Goal: Check status

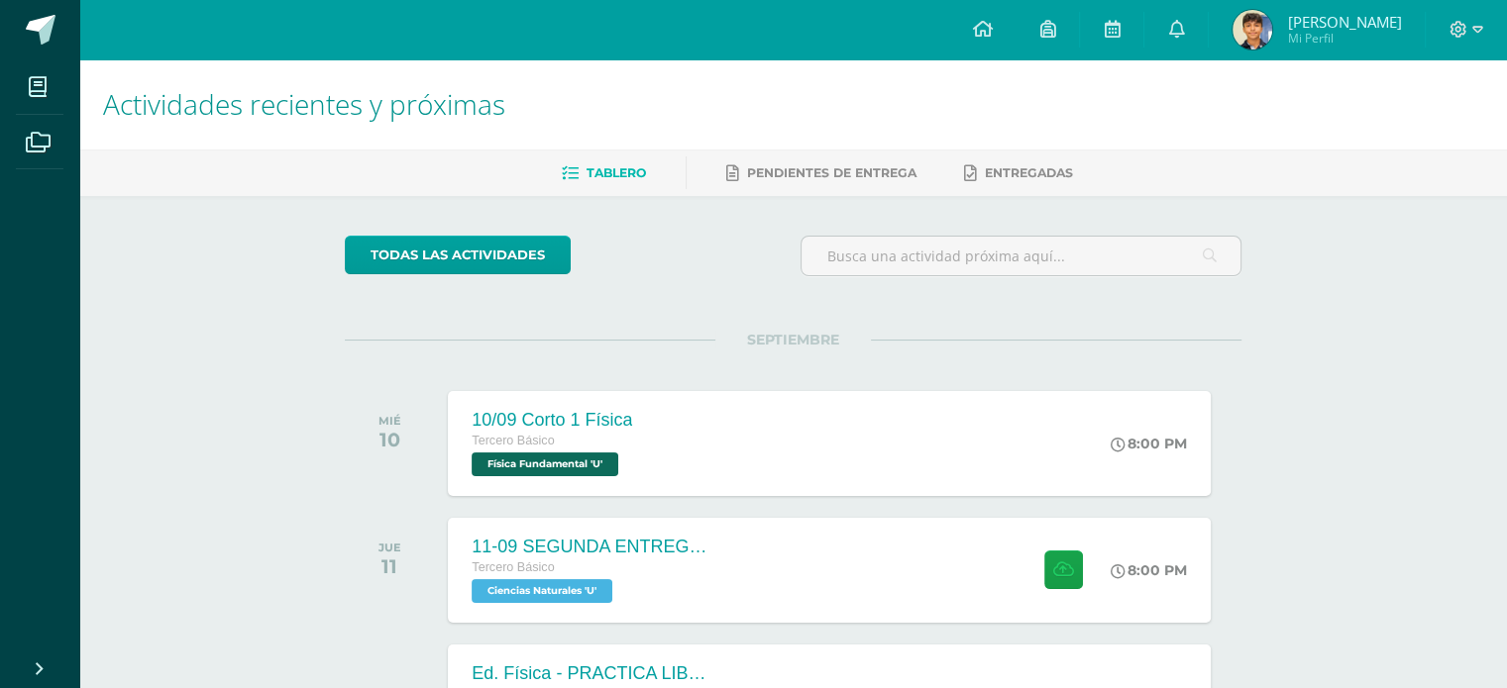
drag, startPoint x: 857, startPoint y: 336, endPoint x: 670, endPoint y: 327, distance: 187.4
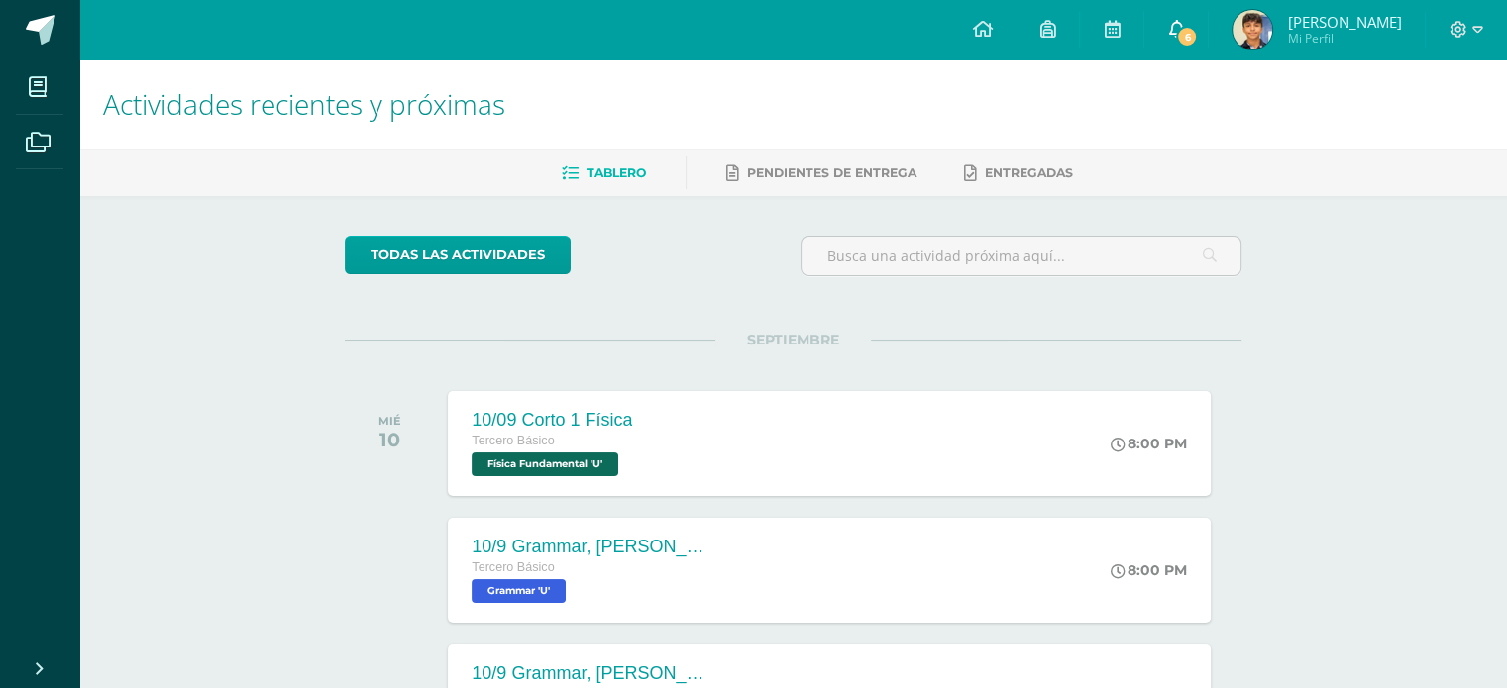
click at [1198, 26] on span "6" at bounding box center [1187, 37] width 22 height 22
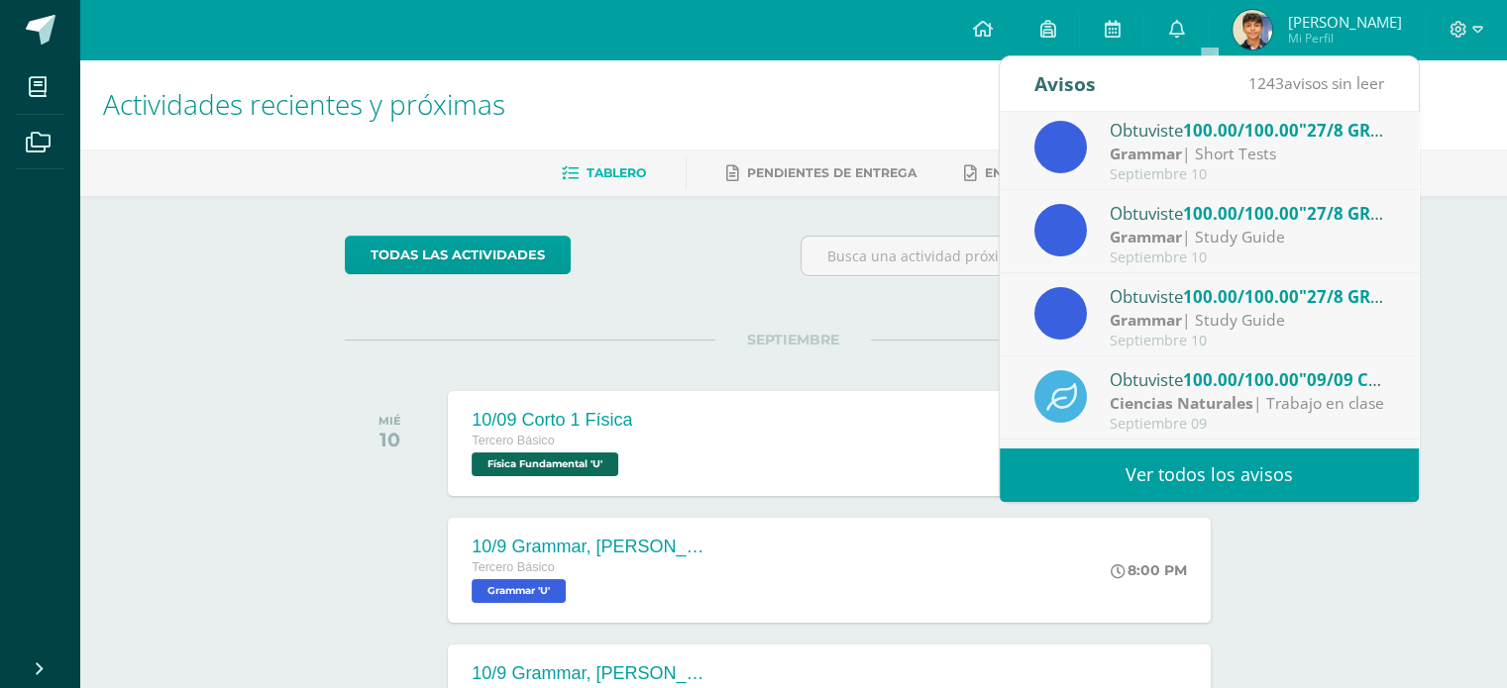
scroll to position [297, 0]
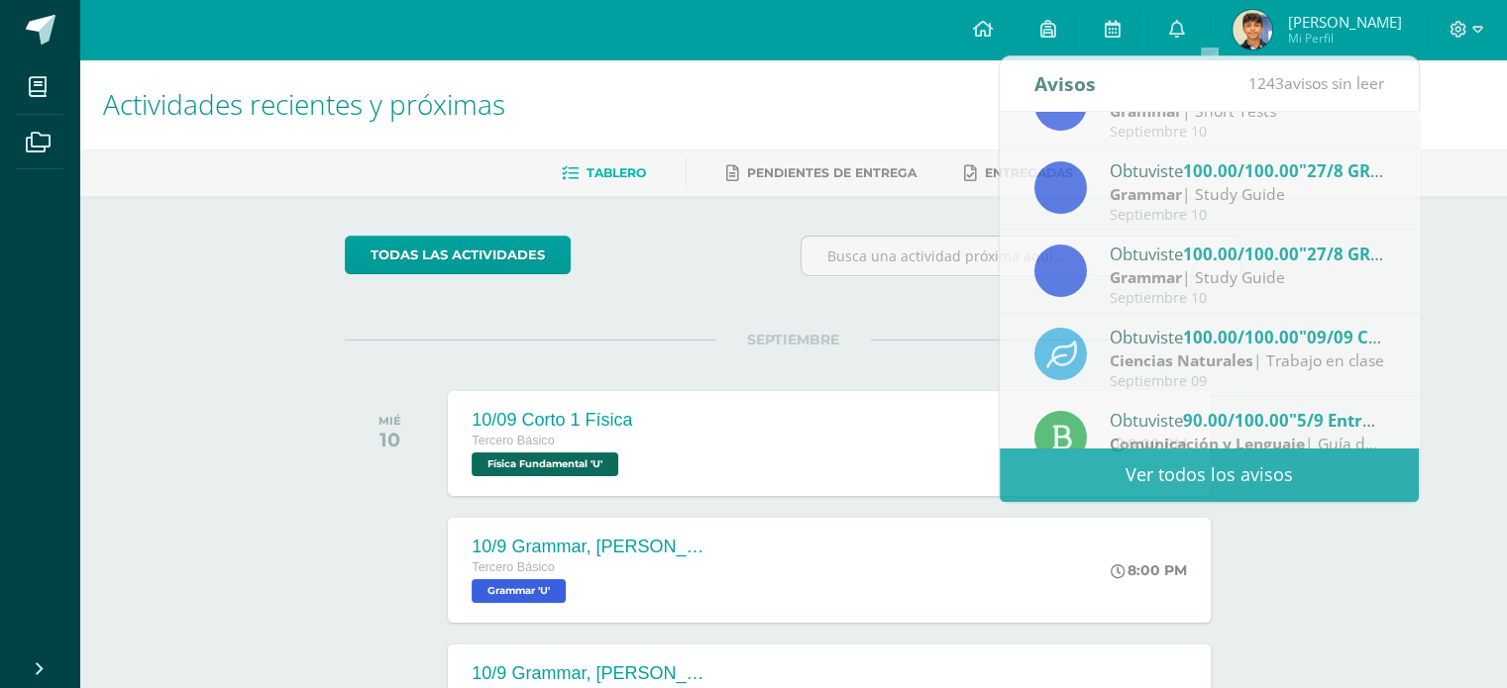
click at [1374, 32] on span "[PERSON_NAME]" at bounding box center [1344, 22] width 114 height 20
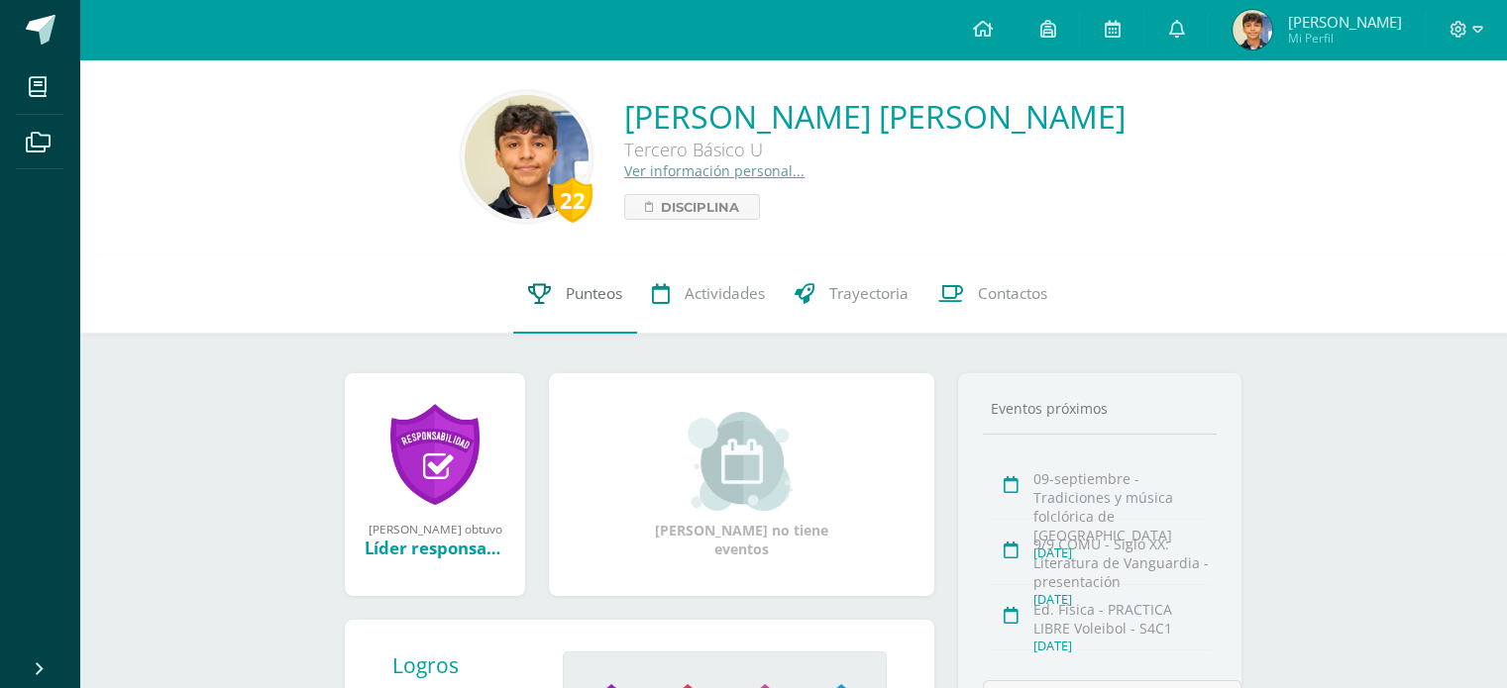
click at [594, 287] on span "Punteos" at bounding box center [594, 293] width 56 height 21
